Goal: Check status

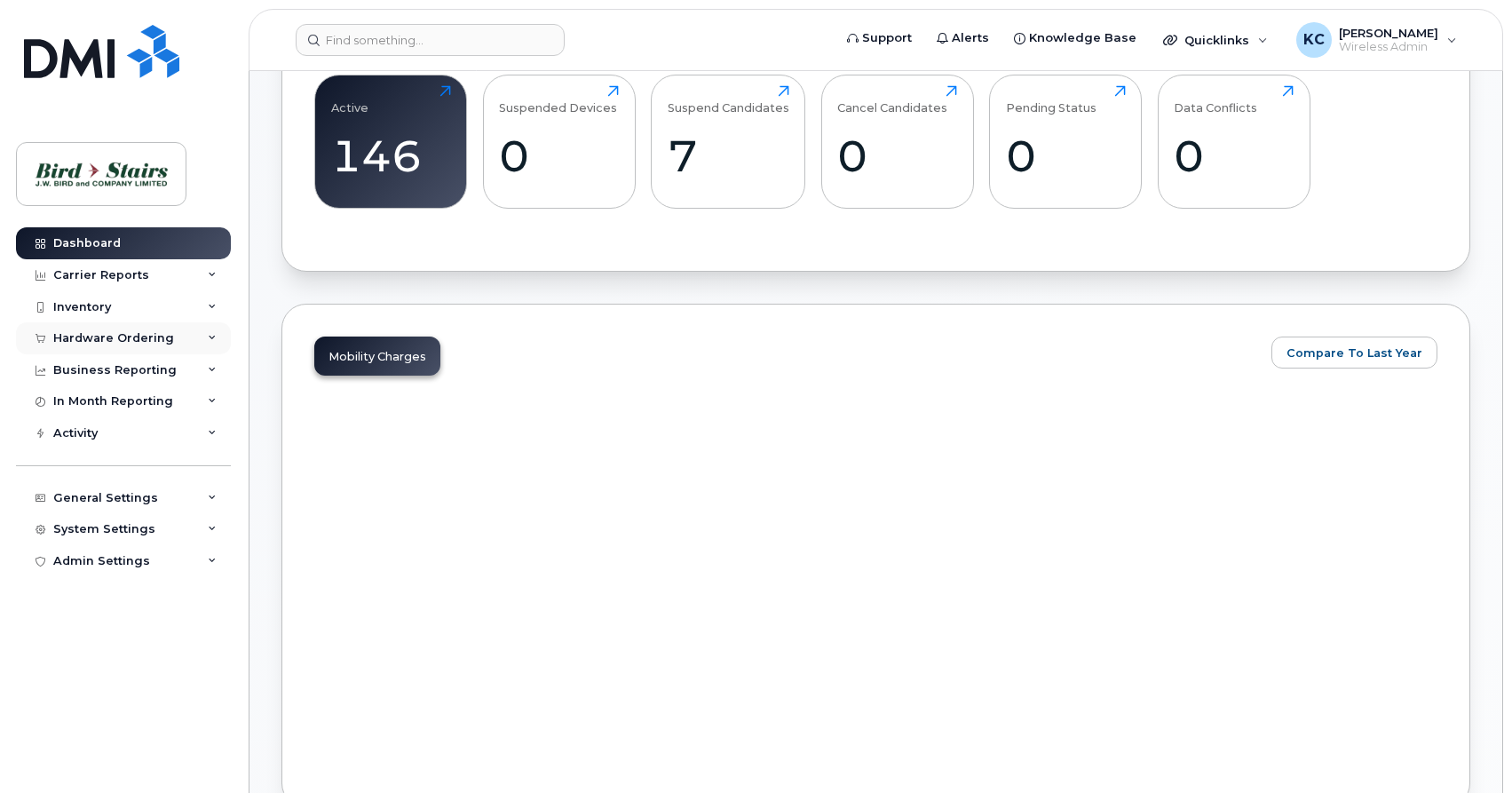
scroll to position [673, 0]
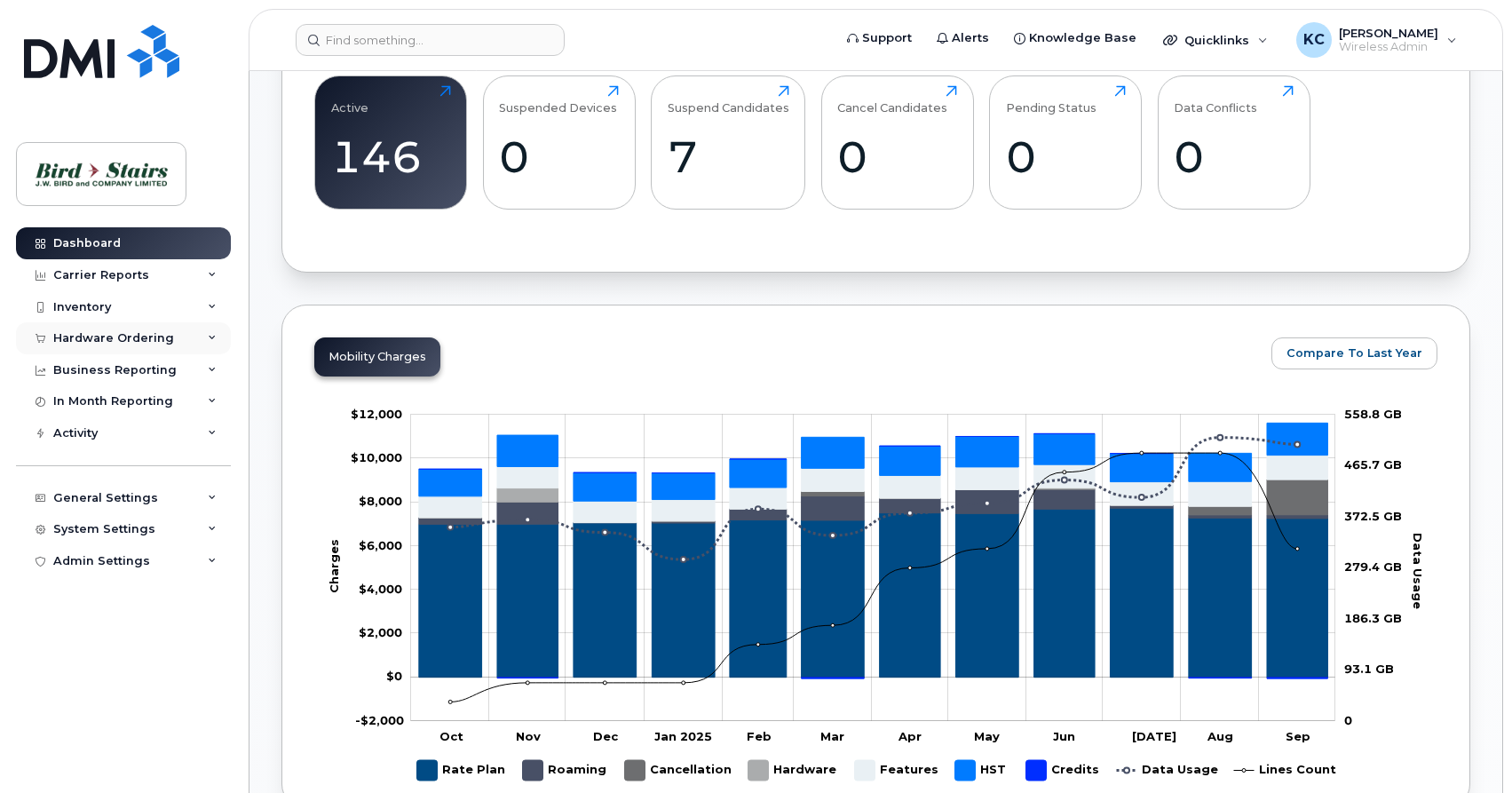
click at [96, 338] on div "Hardware Ordering" at bounding box center [114, 337] width 121 height 14
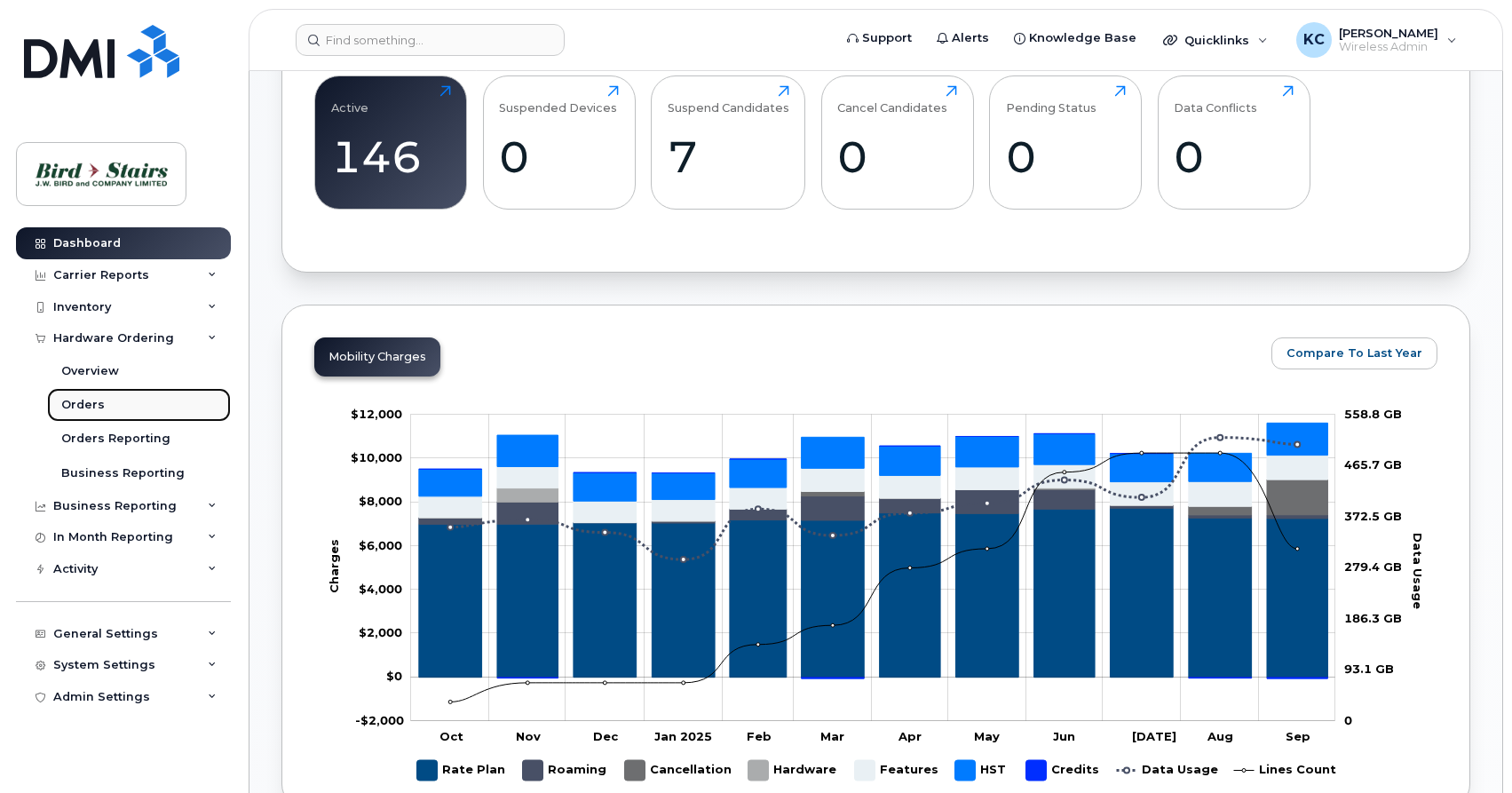
click at [87, 405] on div "Orders" at bounding box center [83, 404] width 44 height 16
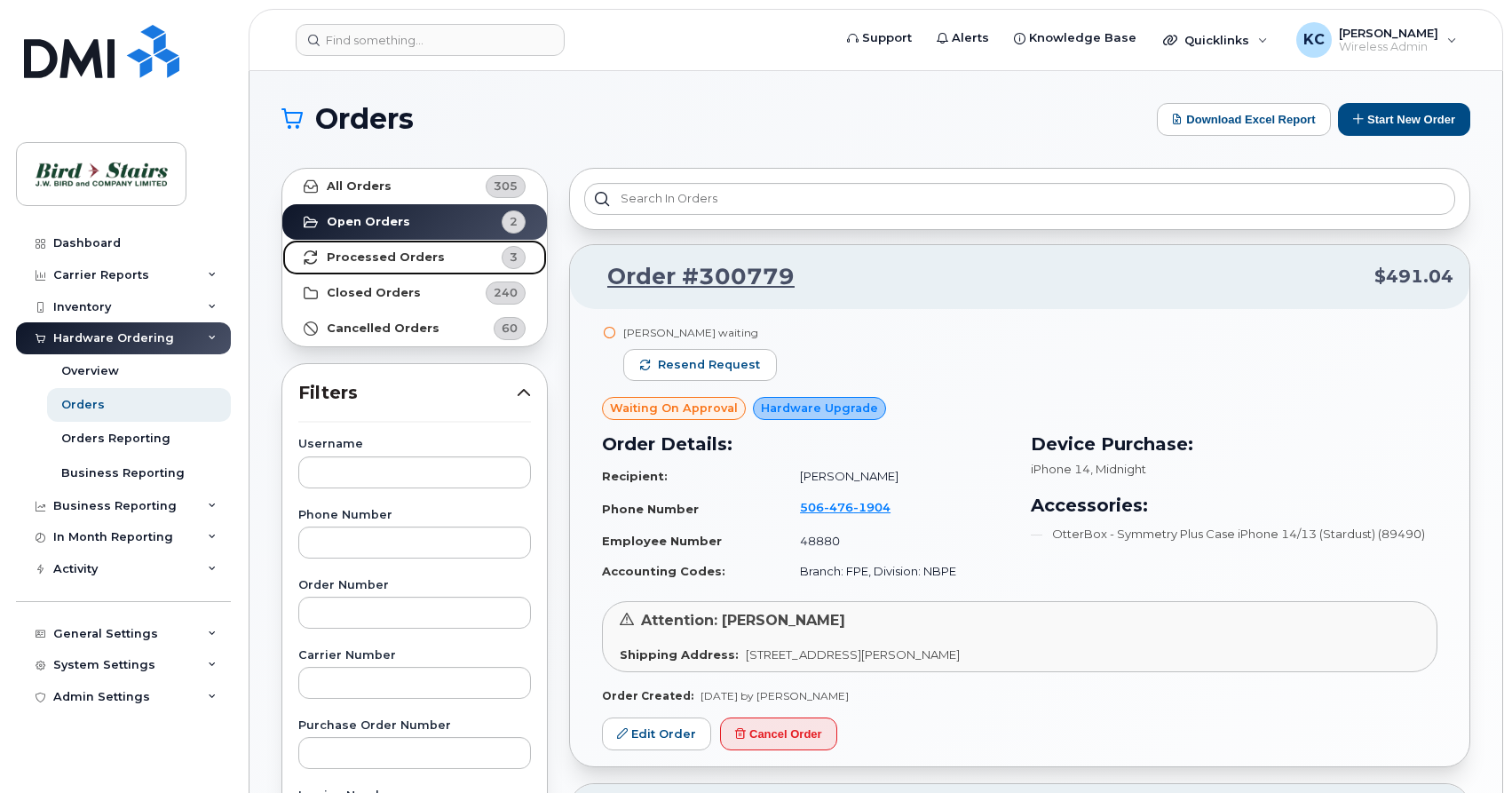
click at [336, 259] on strong "Processed Orders" at bounding box center [386, 257] width 118 height 14
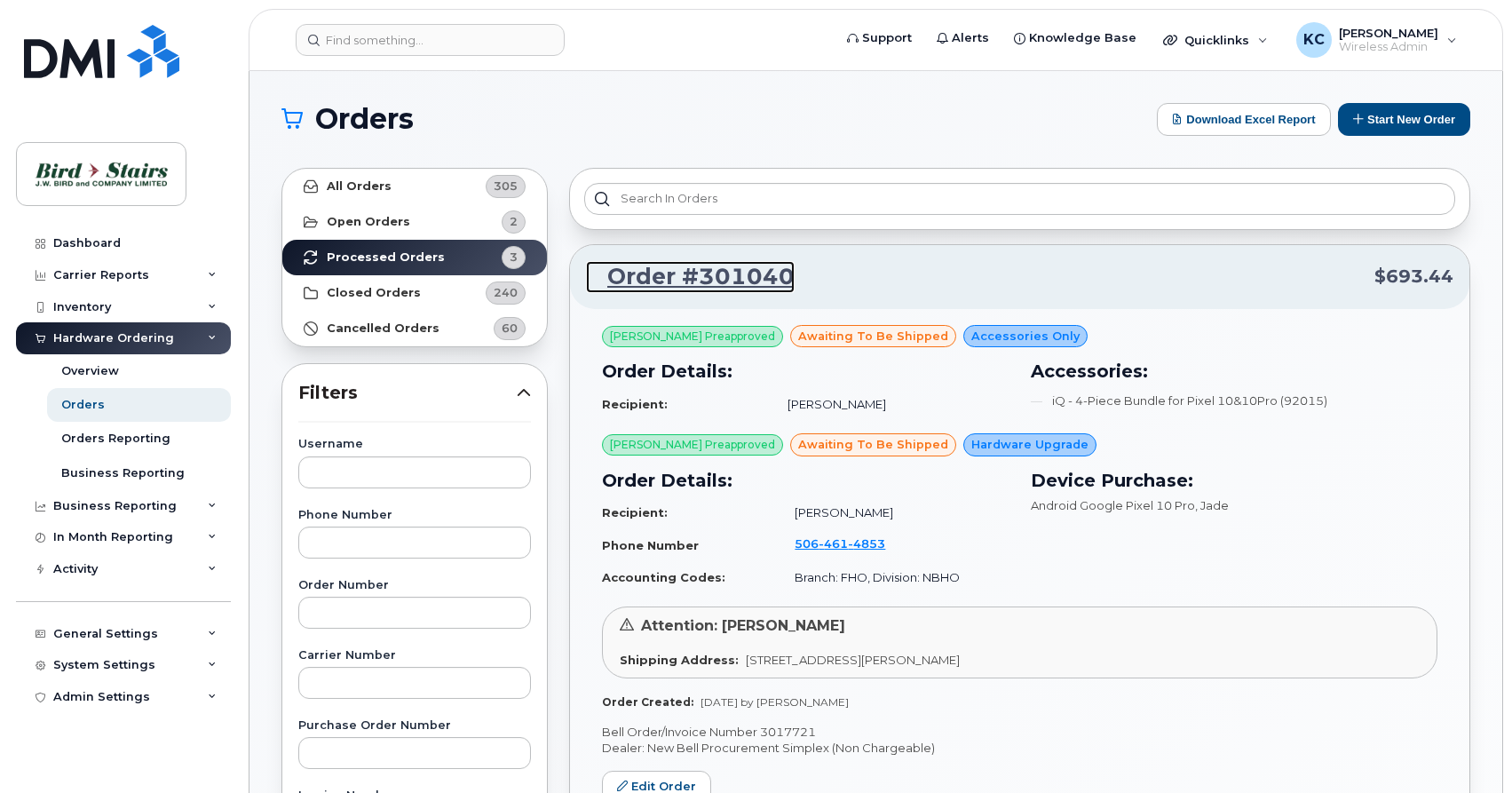
click at [711, 278] on link "Order #301040" at bounding box center [691, 277] width 209 height 32
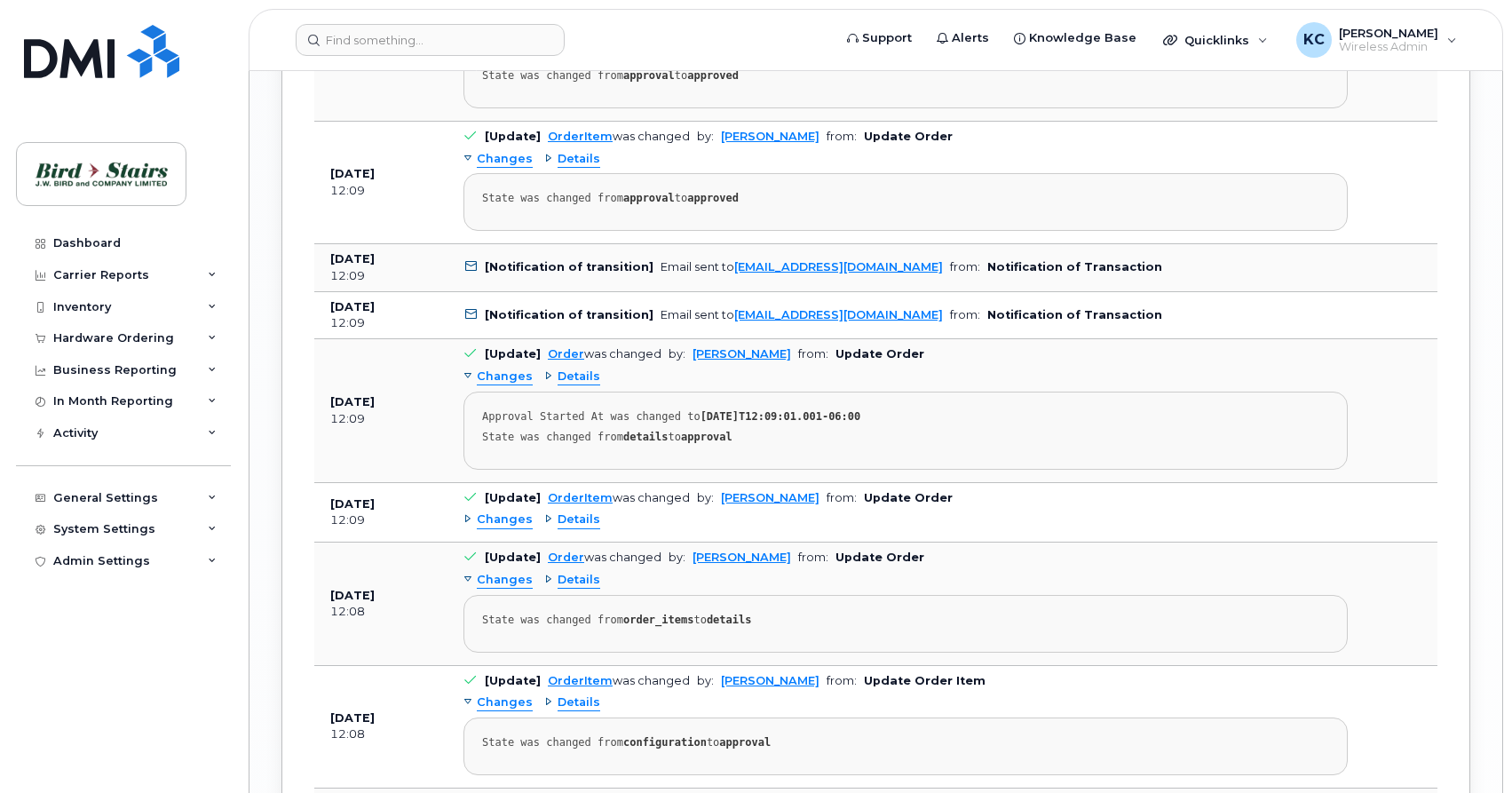
scroll to position [3531, 0]
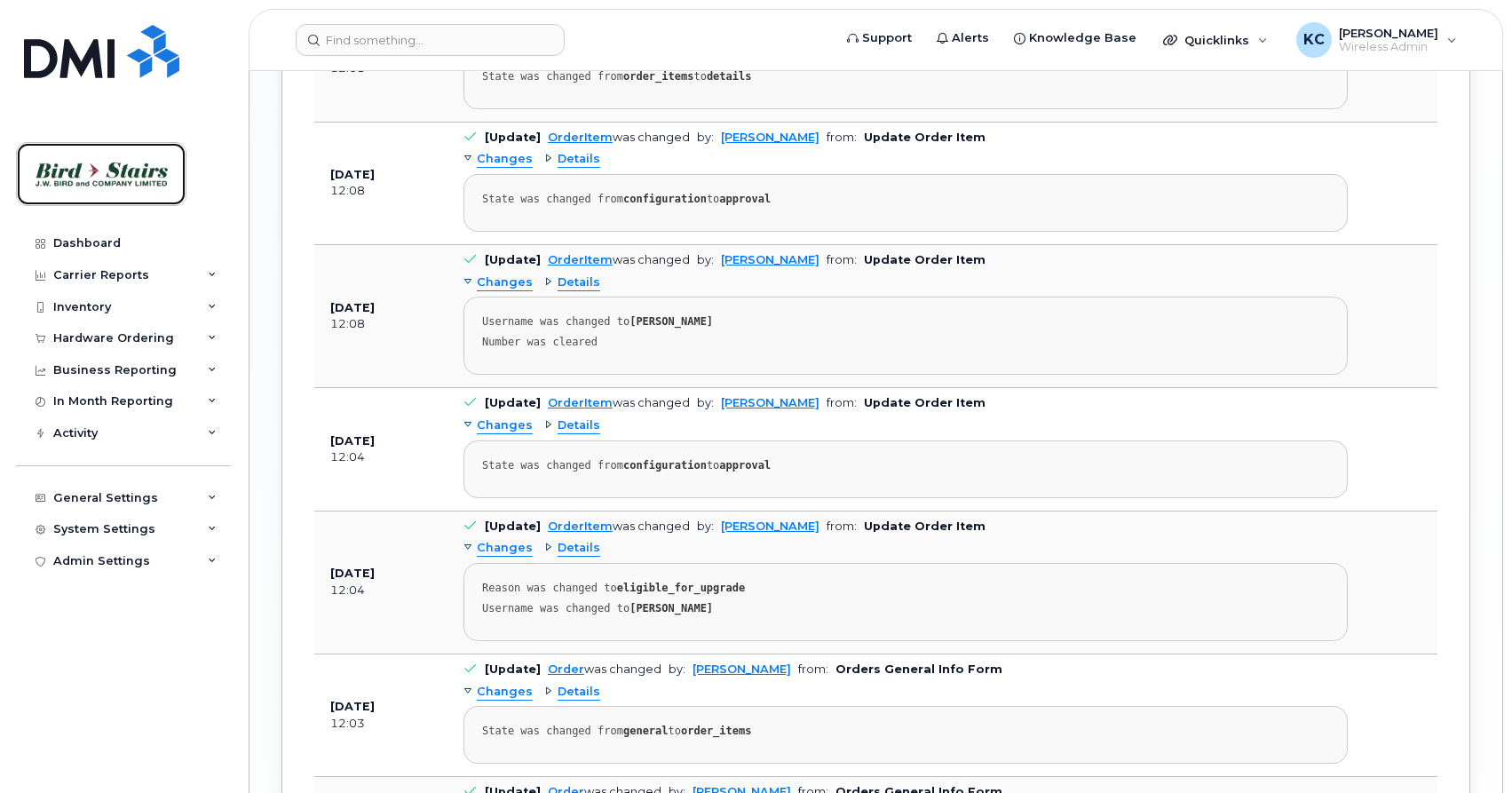
click at [62, 175] on img at bounding box center [101, 173] width 137 height 51
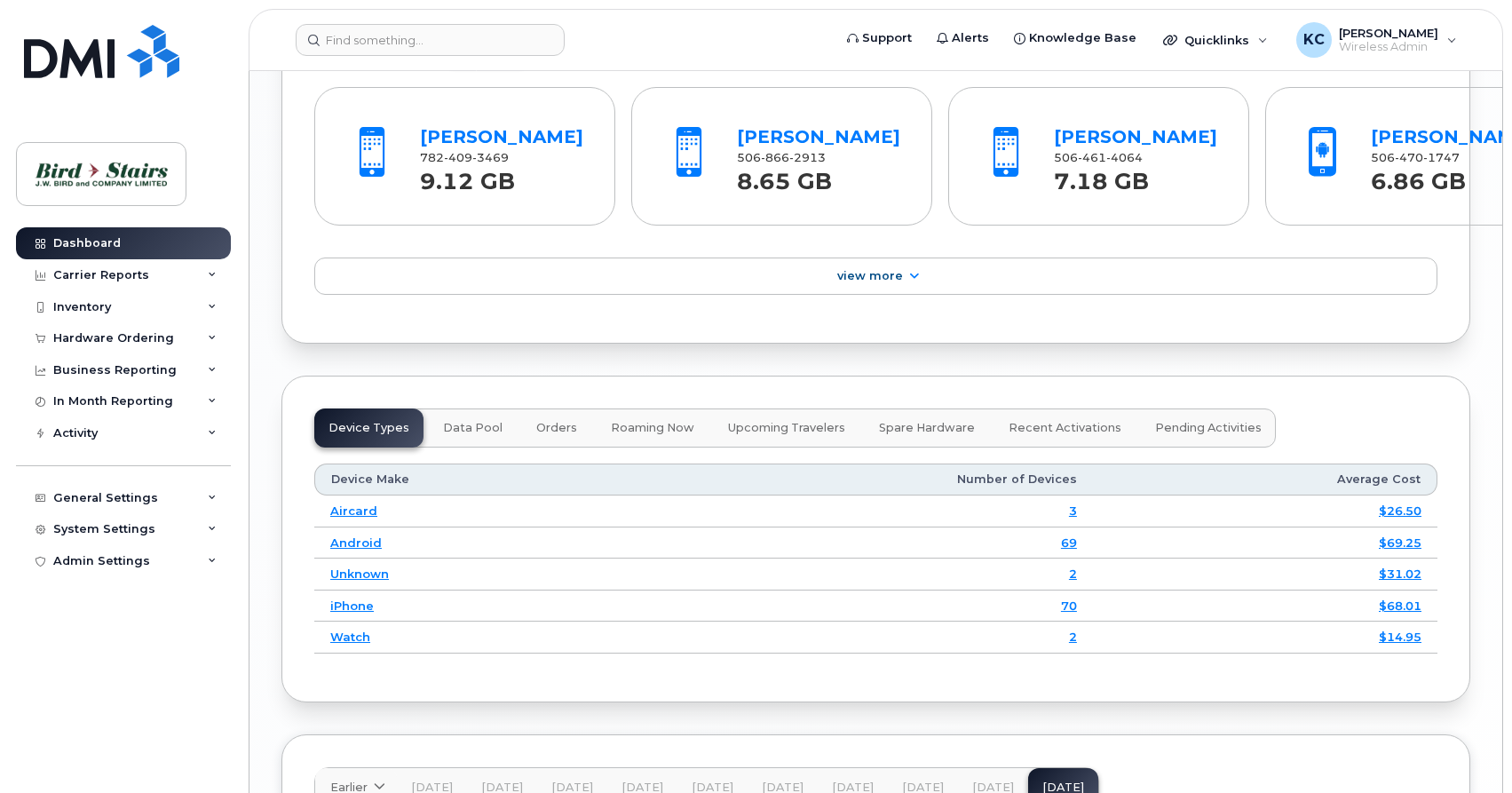
scroll to position [2354, 0]
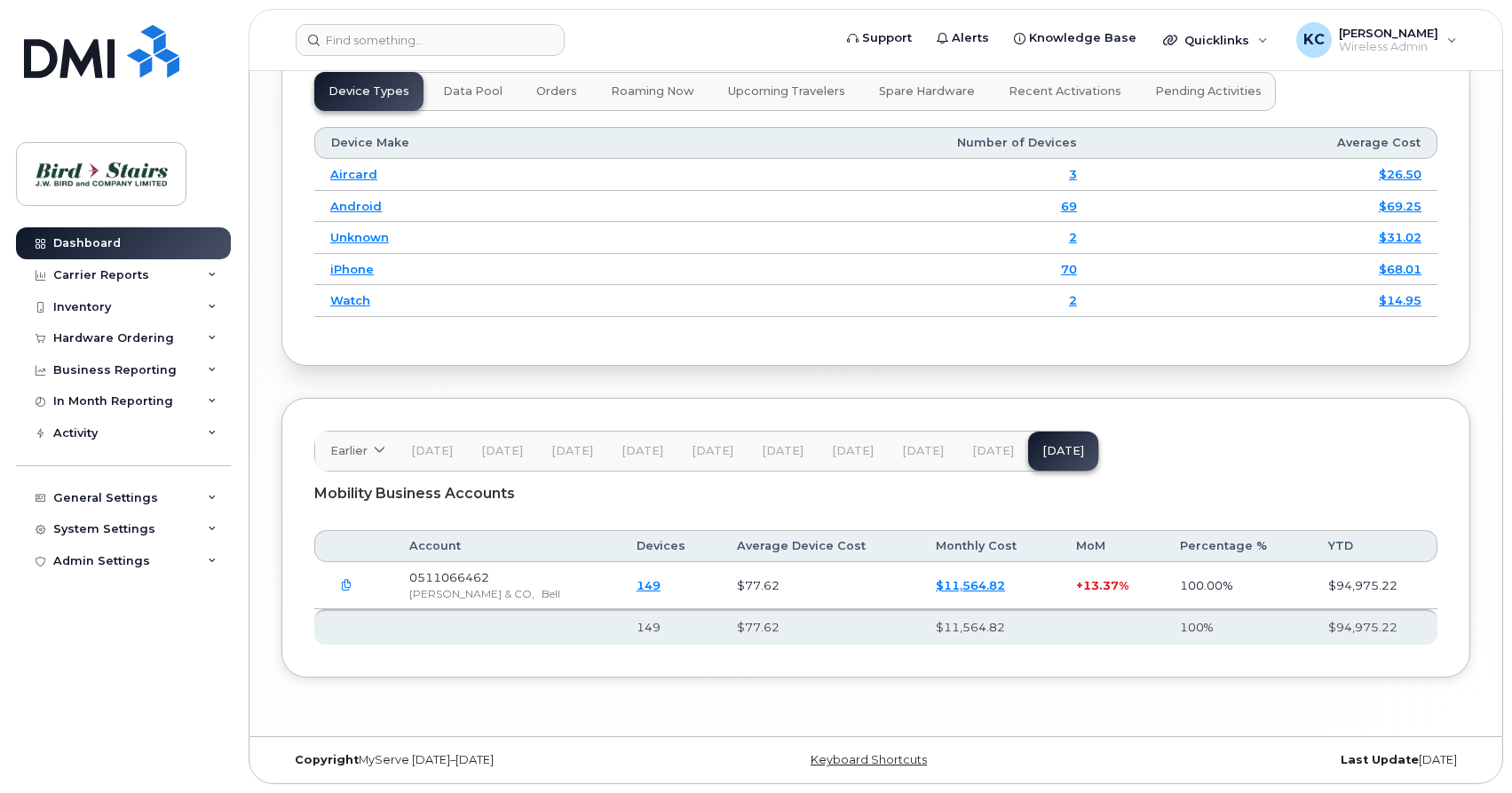
click at [972, 451] on span "[DATE]" at bounding box center [993, 450] width 42 height 14
click at [902, 447] on span "[DATE]" at bounding box center [923, 450] width 42 height 14
click at [972, 446] on span "[DATE]" at bounding box center [993, 450] width 42 height 14
click at [1053, 446] on span "[DATE]" at bounding box center [1063, 450] width 42 height 14
click at [976, 448] on span "[DATE]" at bounding box center [993, 450] width 42 height 14
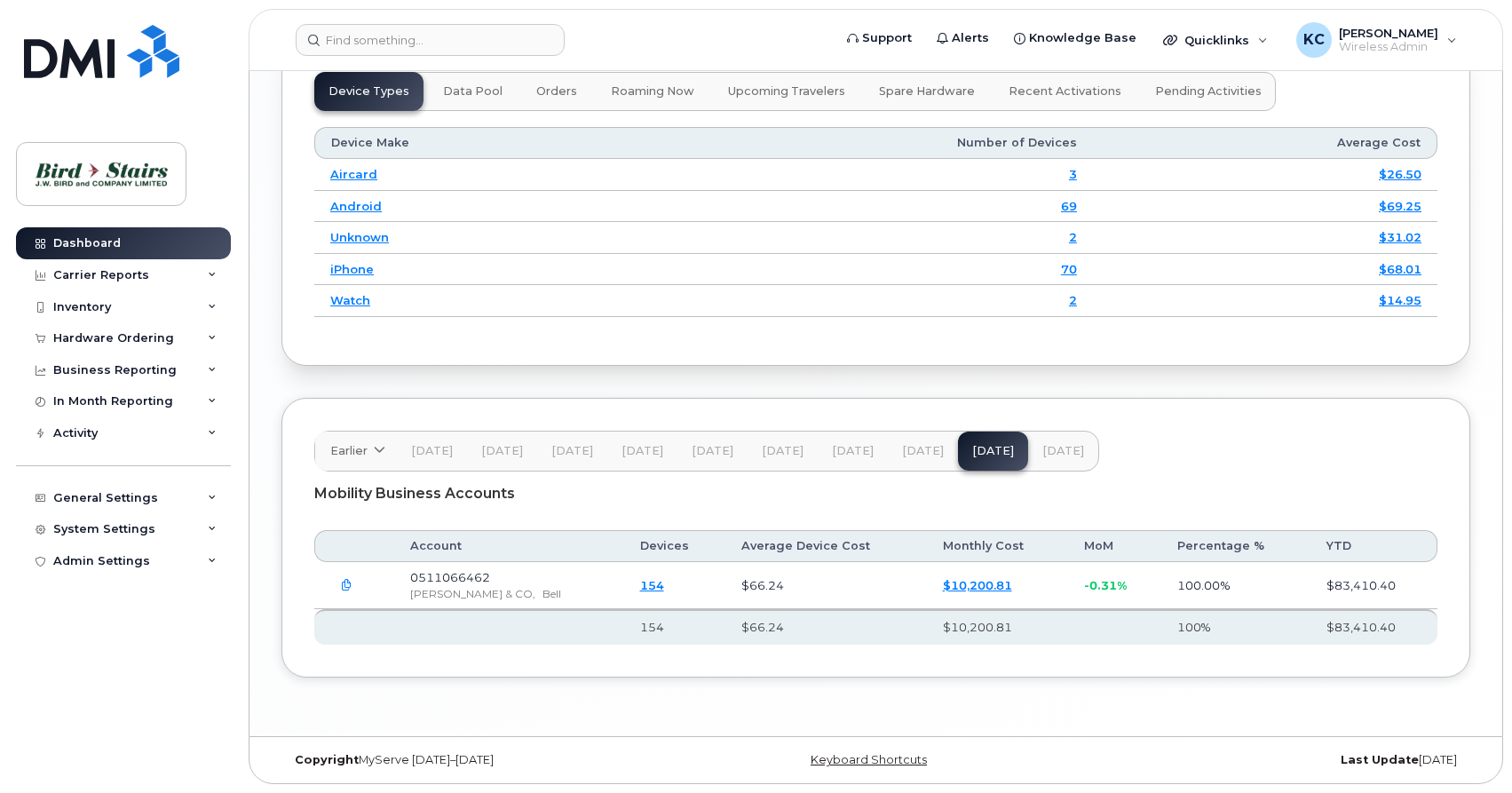
click at [1052, 449] on span "[DATE]" at bounding box center [1063, 450] width 42 height 14
